Goal: Information Seeking & Learning: Learn about a topic

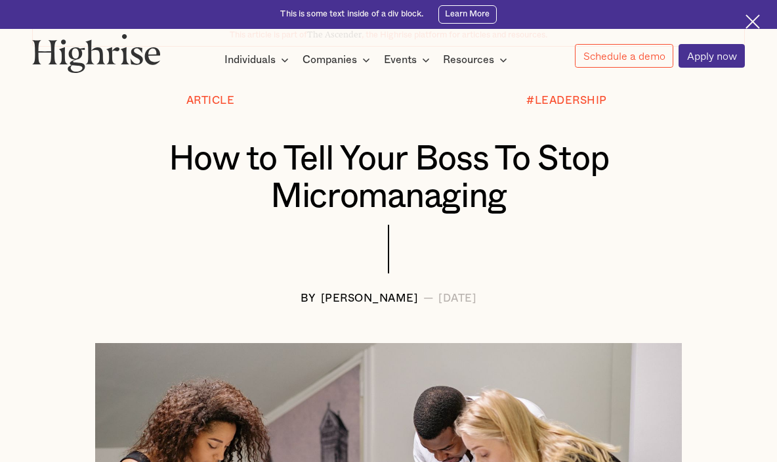
scroll to position [128, 0]
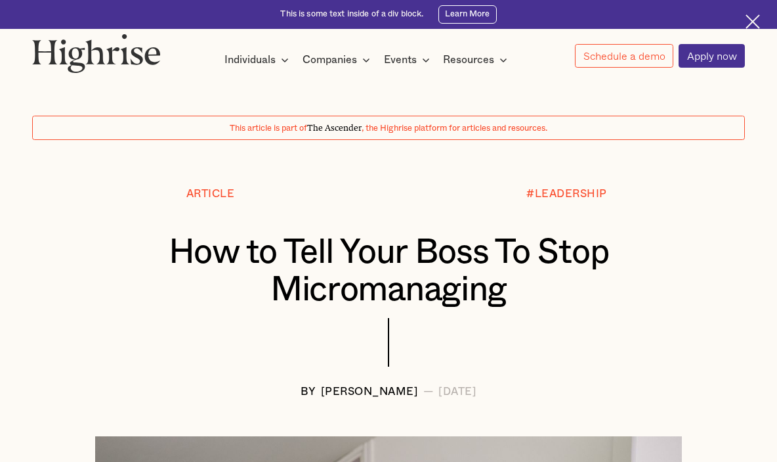
scroll to position [3, 0]
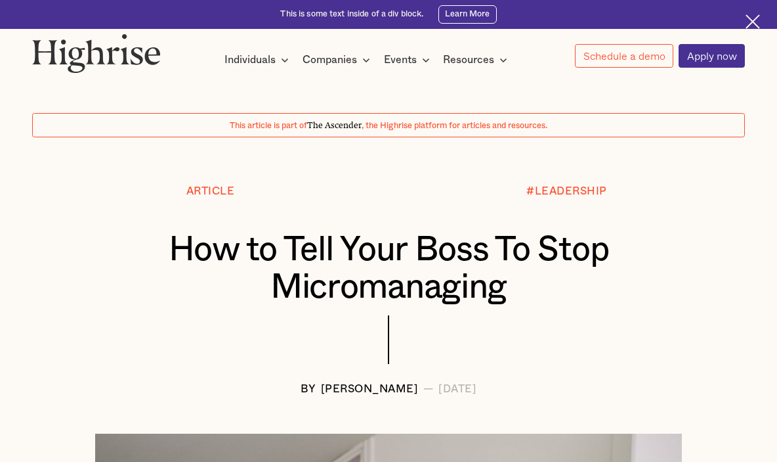
click at [146, 68] on img at bounding box center [96, 52] width 129 height 39
click at [116, 54] on img at bounding box center [96, 52] width 129 height 39
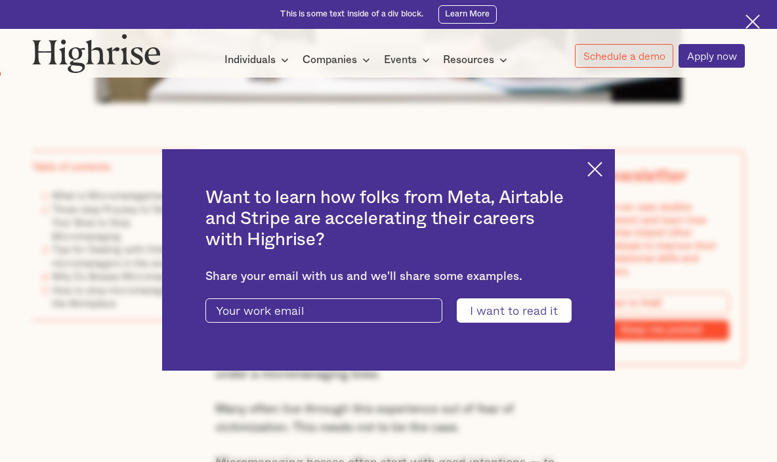
scroll to position [658, 0]
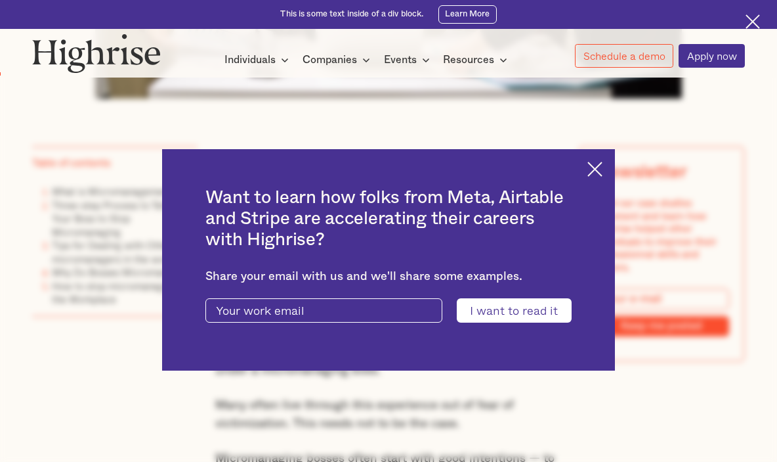
click at [603, 165] on img at bounding box center [595, 168] width 15 height 15
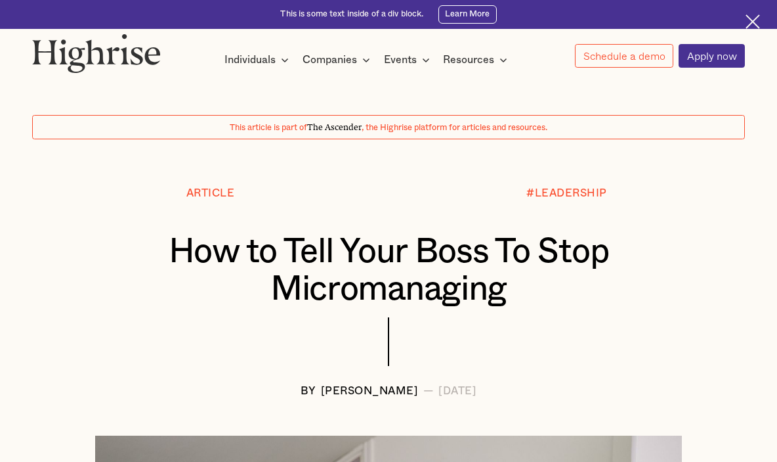
scroll to position [0, 0]
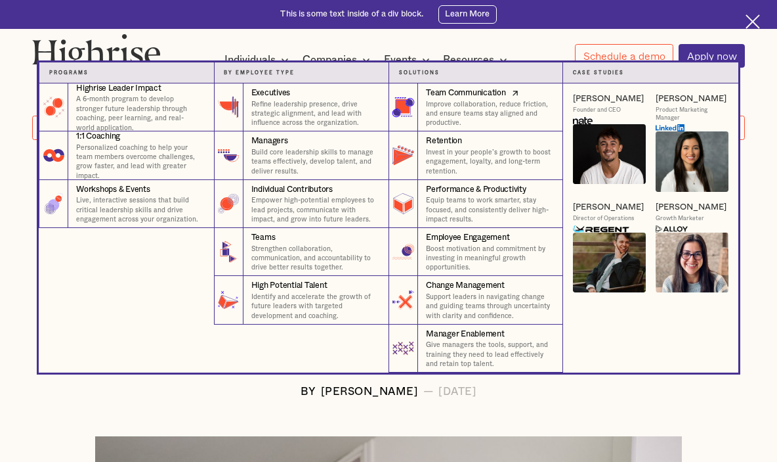
click at [436, 104] on p "Improve collaboration, reduce friction, and ensure teams stay aligned and produ…" at bounding box center [489, 114] width 127 height 28
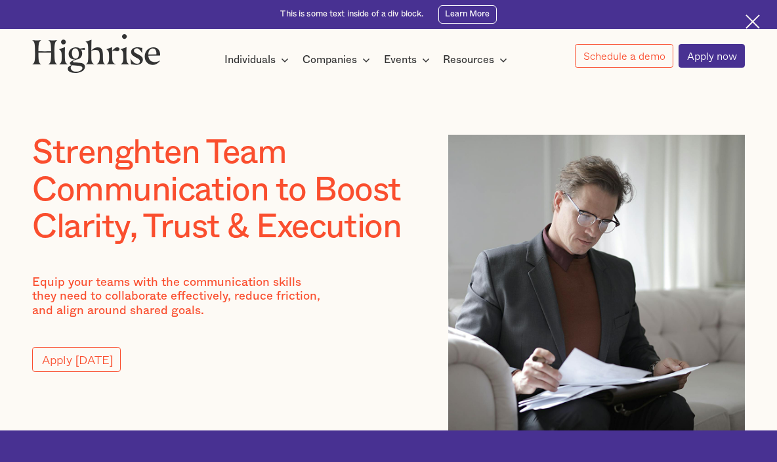
click at [114, 52] on img at bounding box center [96, 52] width 129 height 39
click at [755, 17] on img at bounding box center [753, 21] width 14 height 14
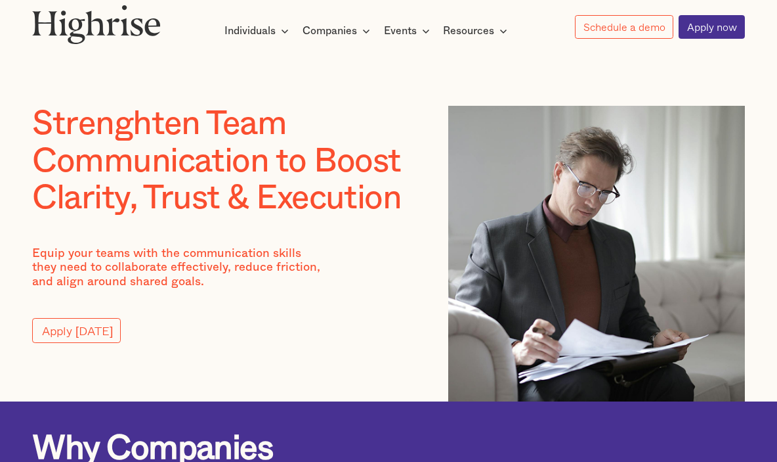
click at [119, 19] on img at bounding box center [96, 24] width 129 height 39
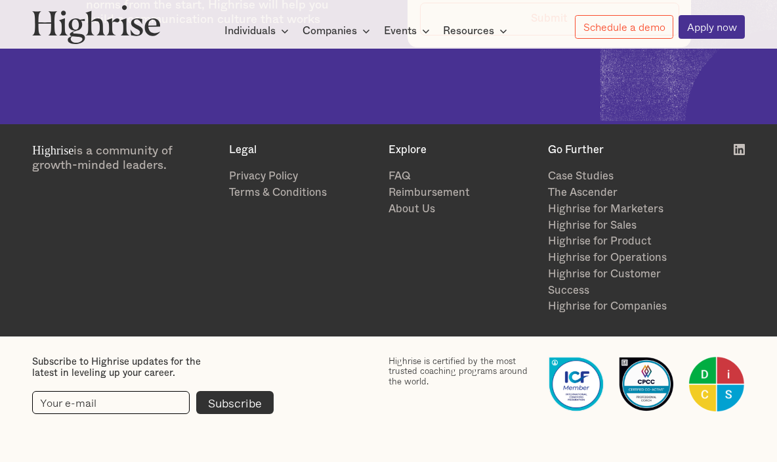
scroll to position [5225, 0]
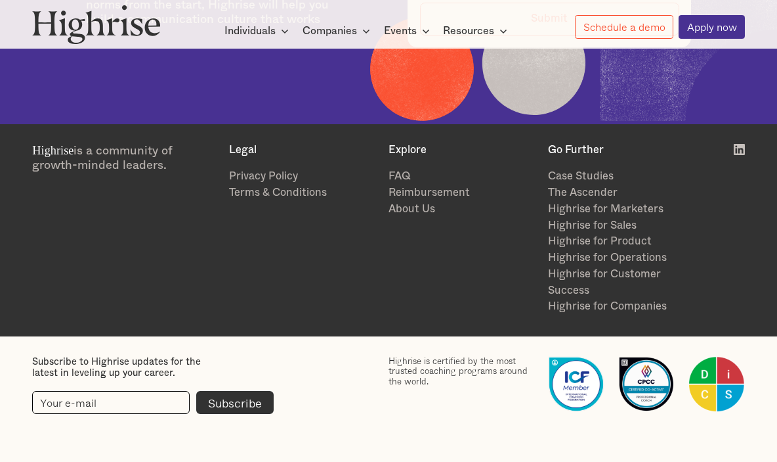
click at [467, 380] on div "Highrise is certified by the most trusted coaching programs around the world." at bounding box center [463, 371] width 148 height 31
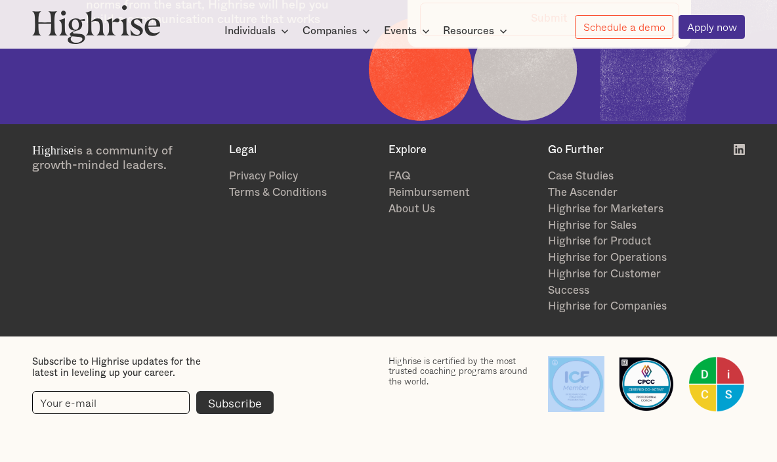
click at [467, 380] on div "Highrise is certified by the most trusted coaching programs around the world." at bounding box center [463, 371] width 148 height 31
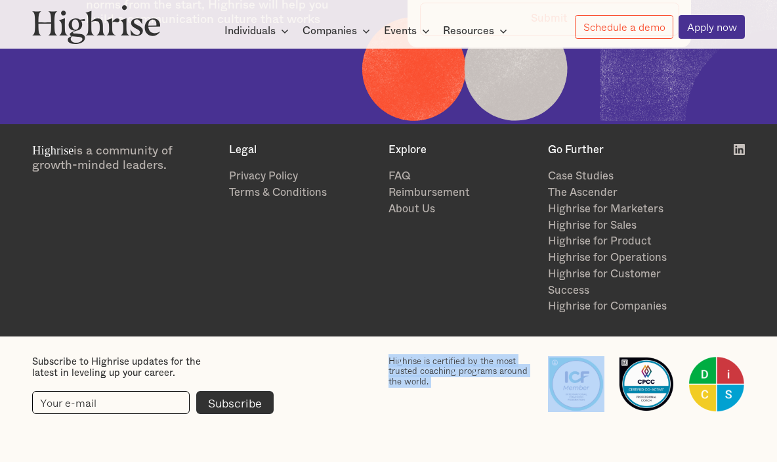
click at [467, 380] on div "Highrise is certified by the most trusted coaching programs around the world." at bounding box center [463, 371] width 148 height 31
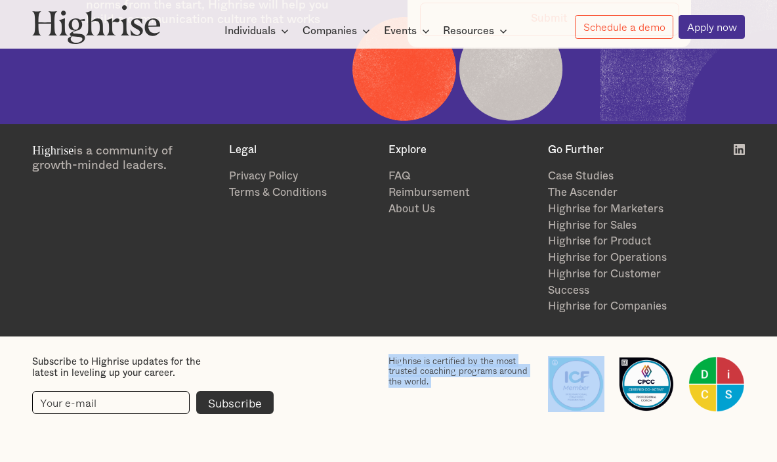
click at [448, 377] on div "Highrise is certified by the most trusted coaching programs around the world." at bounding box center [463, 371] width 148 height 31
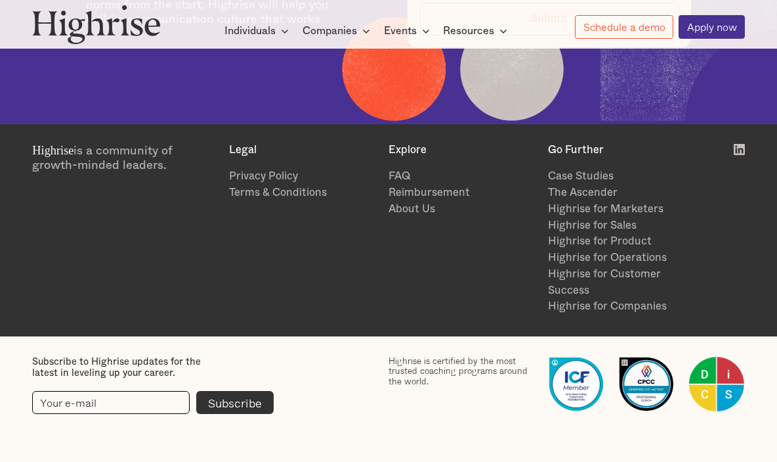
click at [448, 377] on div "Highrise is certified by the most trusted coaching programs around the world." at bounding box center [463, 371] width 148 height 31
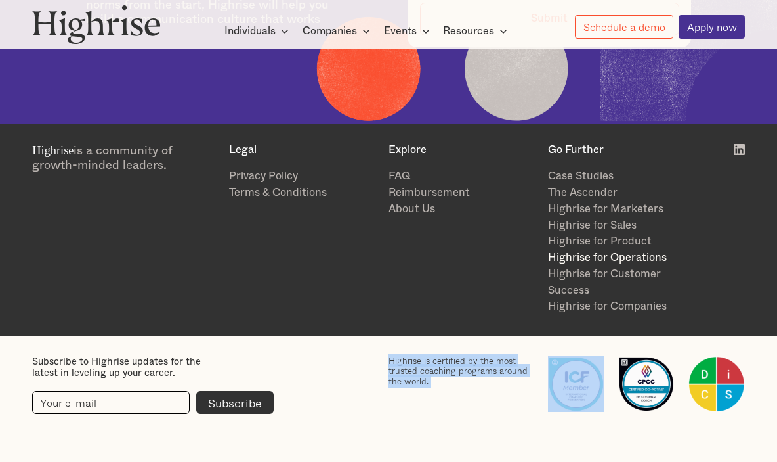
click at [597, 255] on link "Highrise for Operations" at bounding box center [622, 257] width 148 height 16
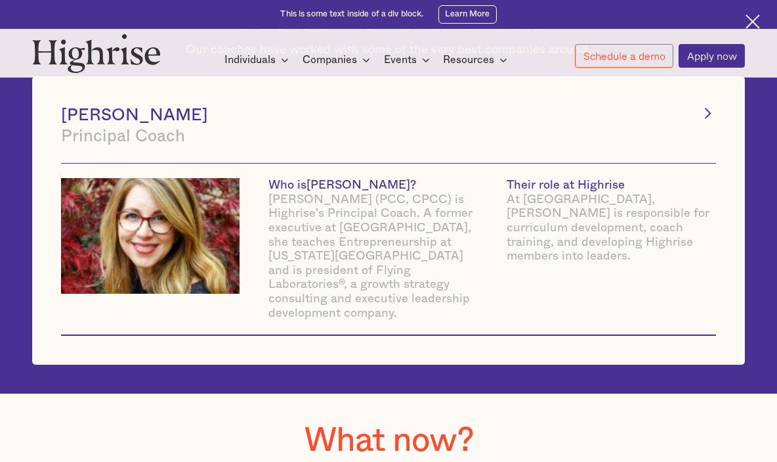
scroll to position [3405, 0]
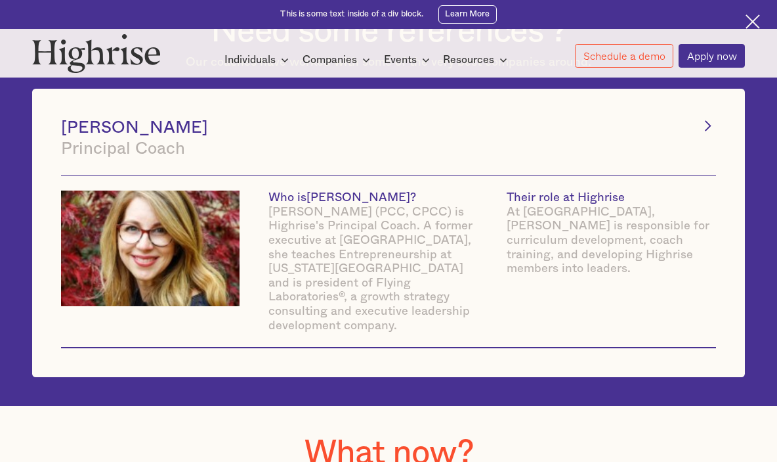
click at [709, 133] on icon "Next Page" at bounding box center [707, 125] width 15 height 15
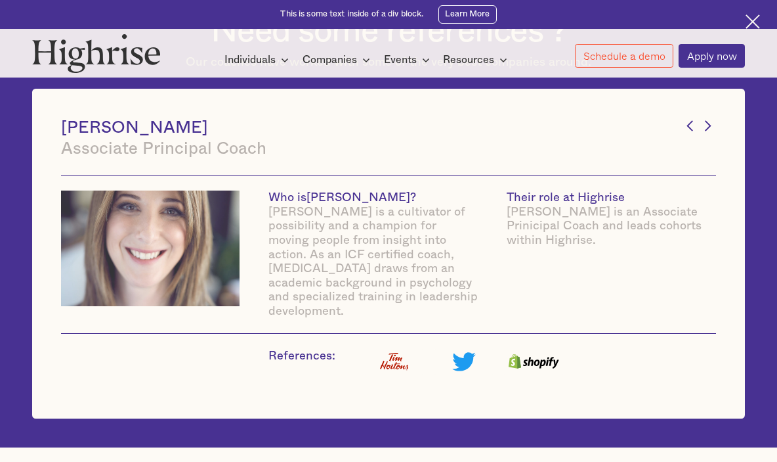
click at [709, 133] on icon "Next Page" at bounding box center [707, 125] width 15 height 15
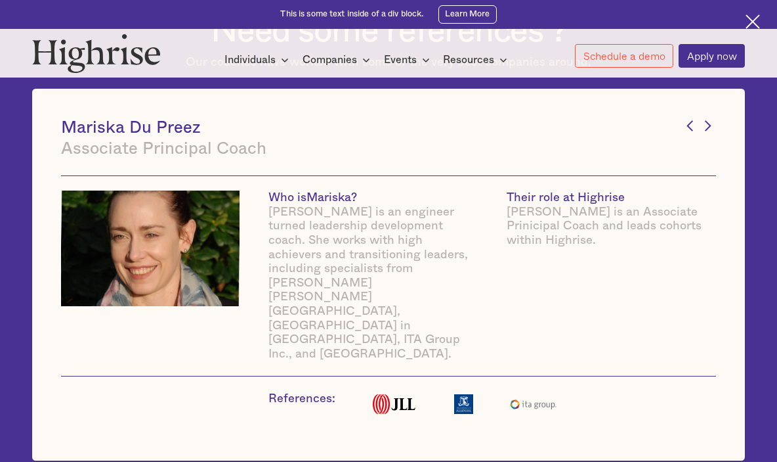
click at [709, 133] on icon "Next Page" at bounding box center [707, 125] width 15 height 15
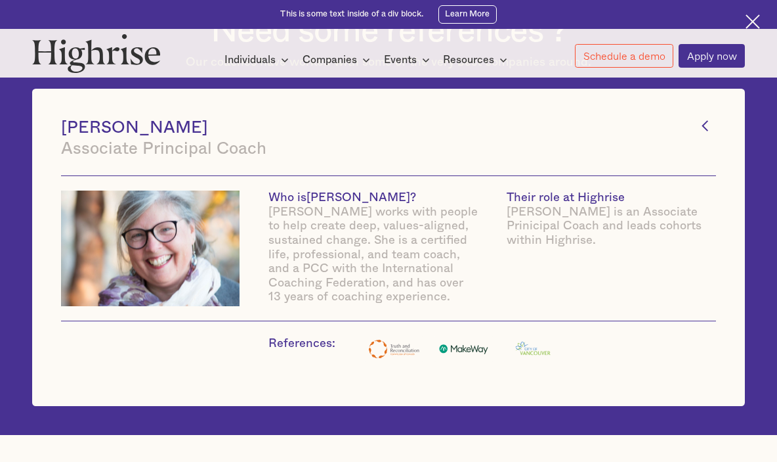
click at [709, 133] on icon "Previous Page" at bounding box center [705, 125] width 15 height 15
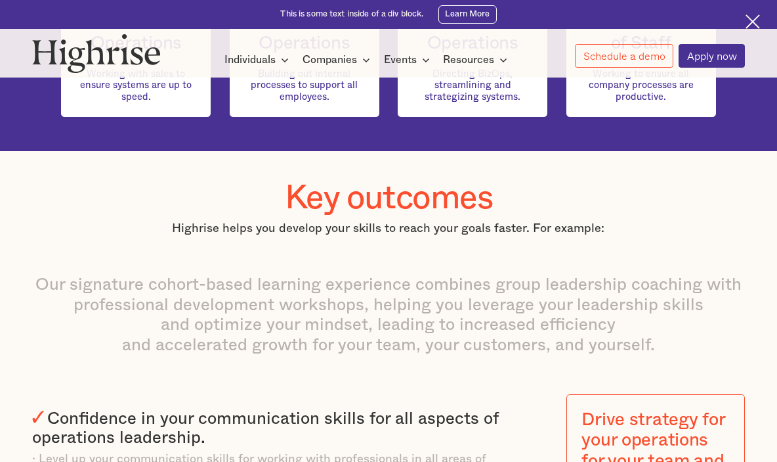
scroll to position [932, 0]
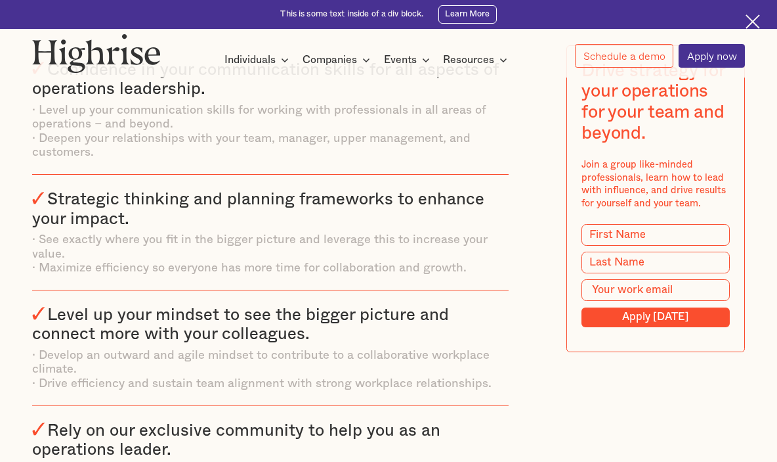
scroll to position [1339, 0]
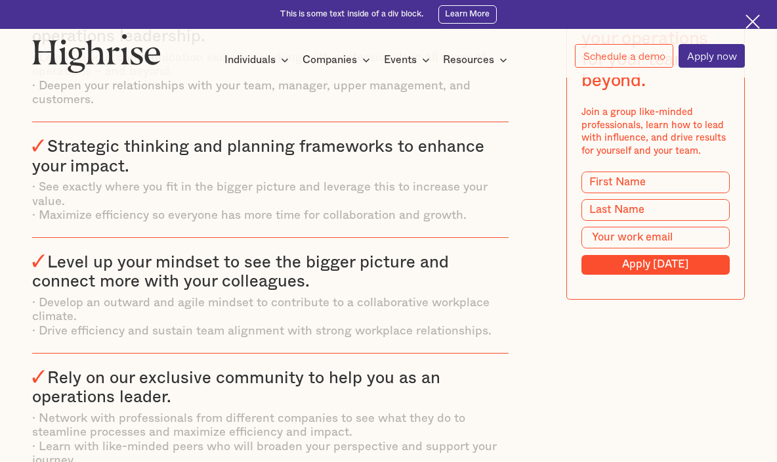
click at [365, 199] on div "Strategic thinking and planning frameworks to enhance your impact. · See exactl…" at bounding box center [270, 180] width 477 height 116
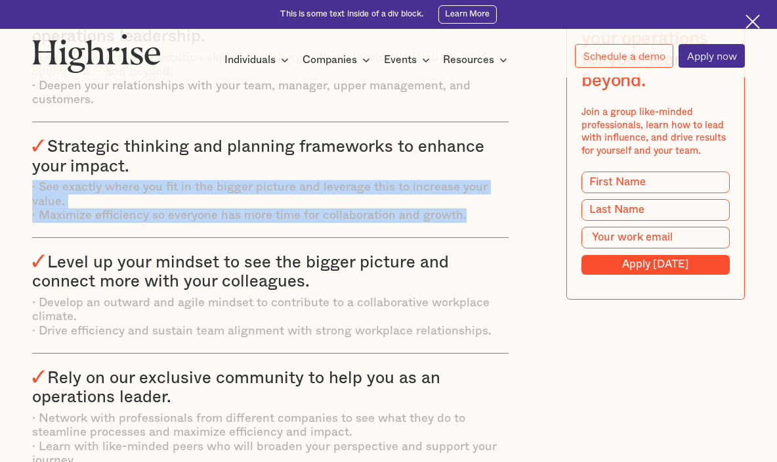
drag, startPoint x: 365, startPoint y: 199, endPoint x: 365, endPoint y: 240, distance: 41.4
click at [365, 238] on div "Strategic thinking and planning frameworks to enhance your impact. · See exactl…" at bounding box center [270, 180] width 477 height 116
click at [365, 223] on div "· See exactly where you fit in the bigger picture and leverage this to increase…" at bounding box center [270, 201] width 477 height 43
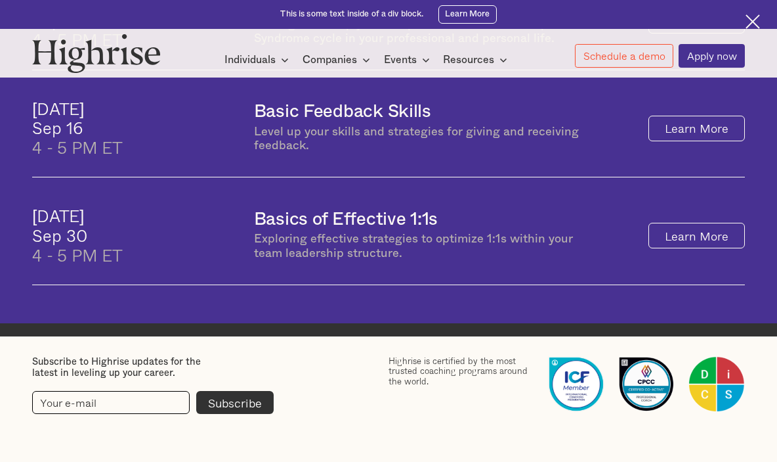
scroll to position [809, 0]
